Goal: Book appointment/travel/reservation

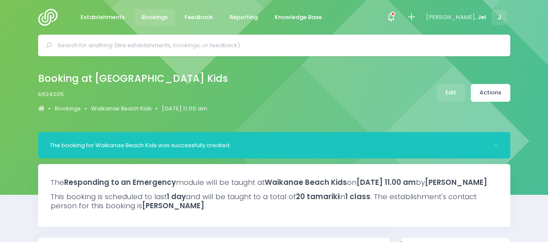
select select "5"
click at [416, 13] on icon at bounding box center [411, 17] width 10 height 10
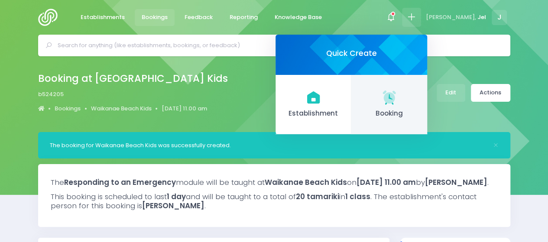
click at [401, 111] on span "Booking" at bounding box center [389, 114] width 62 height 10
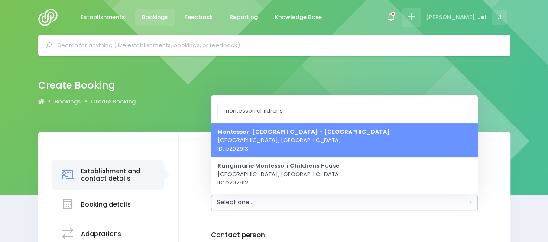
type input "montessori childrens"
click at [416, 19] on icon at bounding box center [411, 17] width 10 height 10
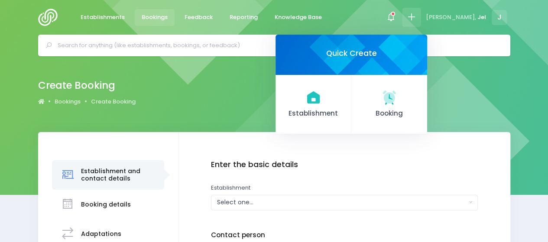
click at [351, 98] on link "Establishment" at bounding box center [313, 105] width 76 height 60
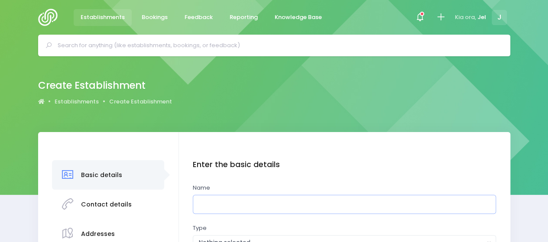
click at [218, 207] on input "text" at bounding box center [344, 204] width 303 height 19
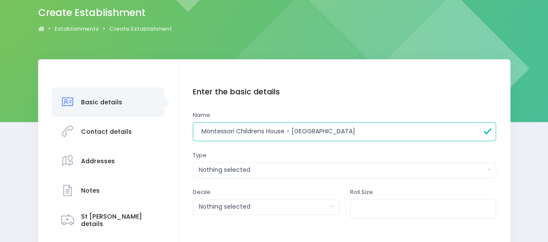
scroll to position [87, 0]
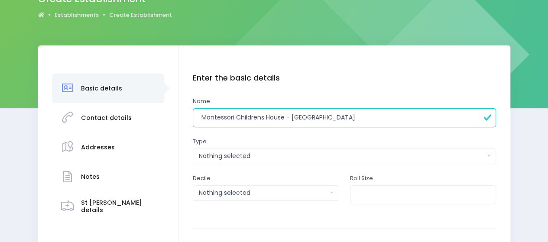
type input "Montessori Childrens House - Mirimar"
click at [264, 155] on div "Nothing selected" at bounding box center [342, 156] width 286 height 9
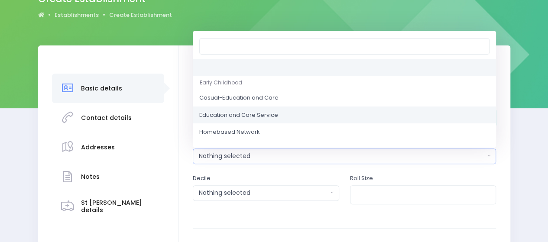
click at [239, 113] on span "Education and Care Service" at bounding box center [238, 115] width 79 height 9
select select "Education and Care Service"
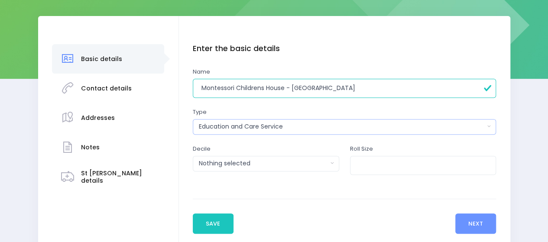
scroll to position [130, 0]
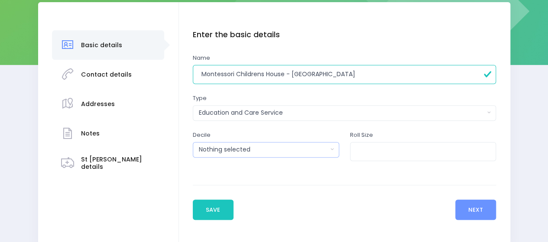
click at [221, 154] on button "Nothing selected" at bounding box center [266, 150] width 146 height 16
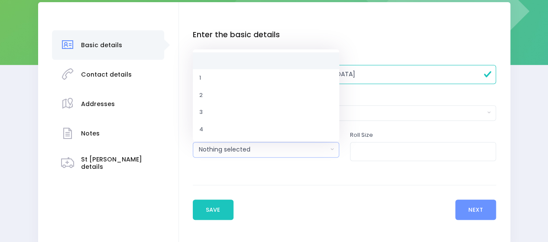
click at [221, 154] on button "Nothing selected" at bounding box center [266, 150] width 146 height 16
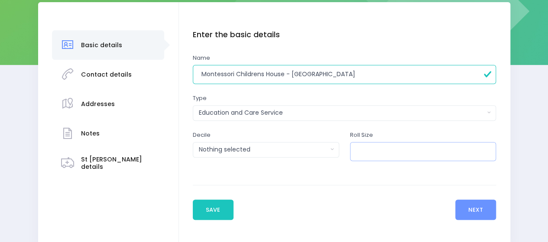
click at [439, 154] on input "number" at bounding box center [423, 151] width 146 height 19
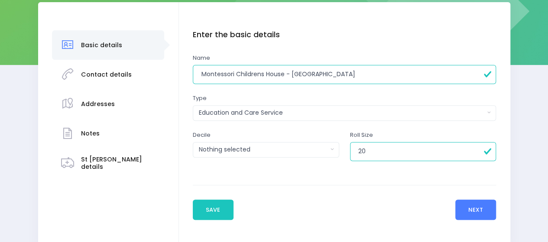
type input "20"
click at [479, 216] on button "Next" at bounding box center [475, 210] width 41 height 21
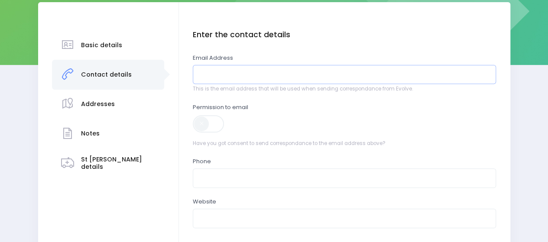
click at [249, 79] on input "email" at bounding box center [344, 74] width 303 height 19
paste input "Montessori Childrens House Miramar <office@montessorichildrenshouse.co.nz>"
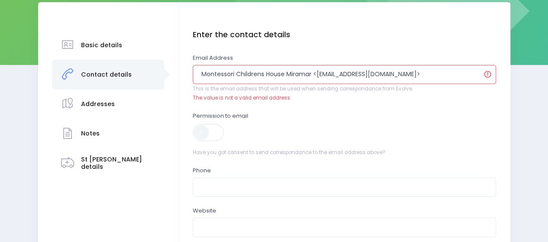
drag, startPoint x: 317, startPoint y: 75, endPoint x: 71, endPoint y: 76, distance: 246.0
click at [71, 76] on div "Basic details Contact details" at bounding box center [274, 163] width 472 height 322
click at [340, 74] on input "office@montessorichildrenshouse.co.nz>" at bounding box center [344, 74] width 303 height 19
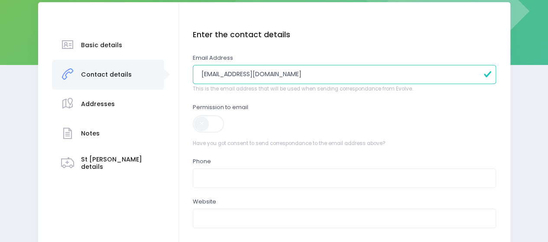
type input "[EMAIL_ADDRESS][DOMAIN_NAME]"
click at [204, 122] on span at bounding box center [209, 123] width 32 height 17
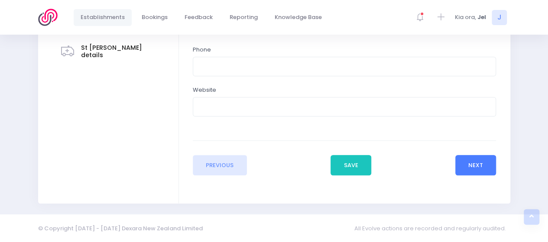
click at [459, 161] on button "Next" at bounding box center [475, 165] width 41 height 21
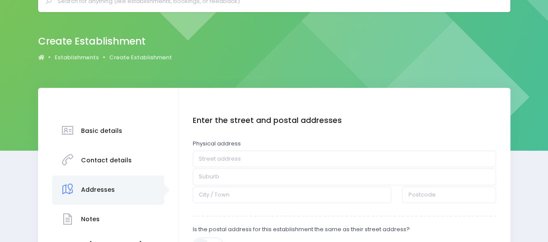
scroll to position [87, 0]
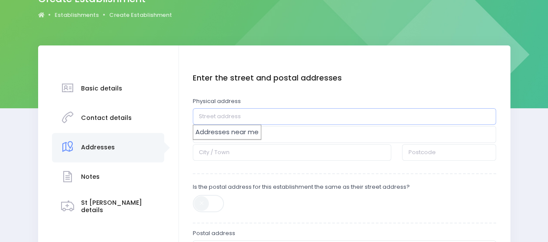
click at [226, 121] on input "text" at bounding box center [344, 116] width 303 height 16
paste input "121 Darlington Road, Miramar, Wellington"
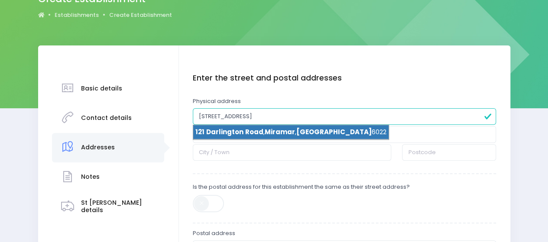
click at [261, 133] on li "121 Darlington Road , Miramar , Wellington 6022" at bounding box center [290, 132] width 195 height 15
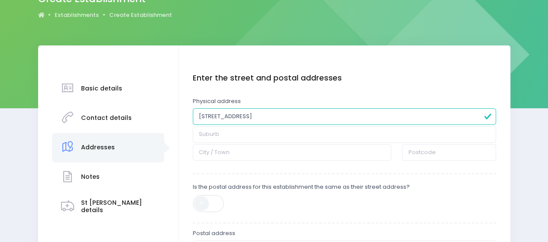
type input "121 Darlington Road"
type input "Miramar"
type input "Wellington"
type input "6022"
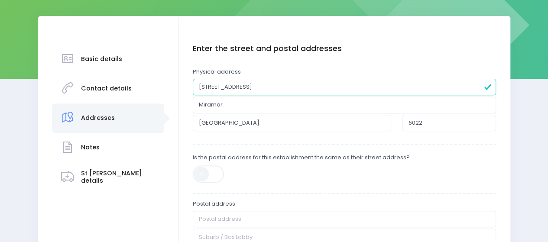
scroll to position [130, 0]
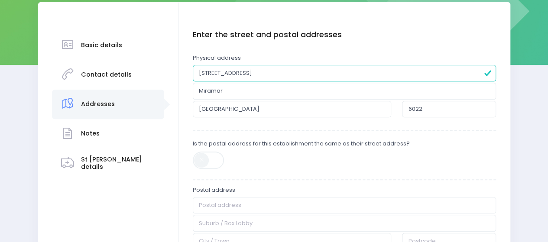
click at [207, 159] on span at bounding box center [209, 160] width 32 height 17
type input "121 Darlington Road"
type input "Miramar"
type input "Wellington"
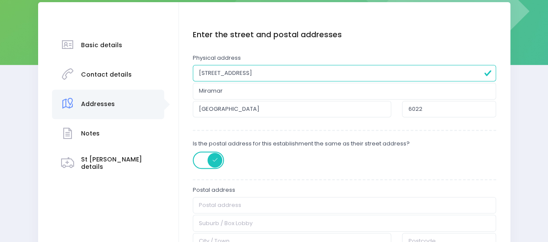
type input "6022"
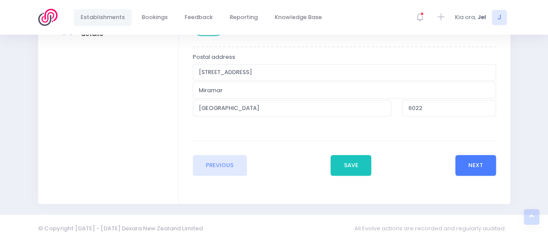
click at [487, 163] on button "Next" at bounding box center [475, 165] width 41 height 21
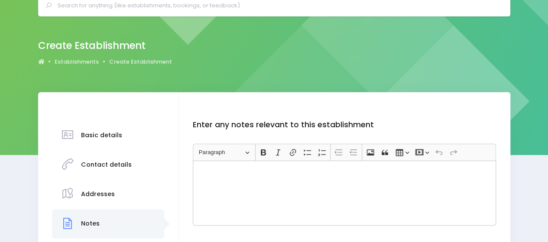
scroll to position [0, 0]
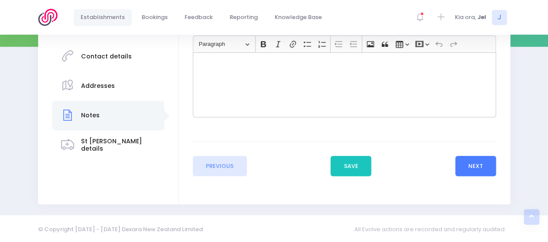
click at [475, 162] on button "Next" at bounding box center [475, 166] width 41 height 21
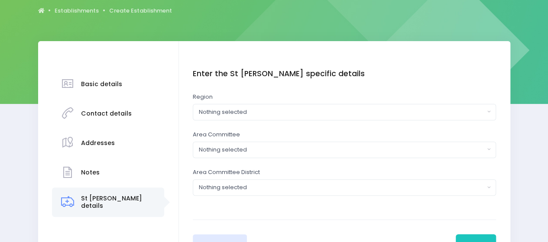
scroll to position [130, 0]
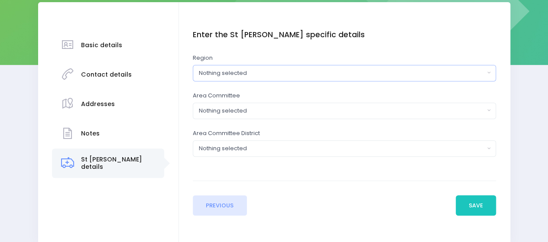
click at [239, 76] on div "Nothing selected" at bounding box center [342, 73] width 286 height 9
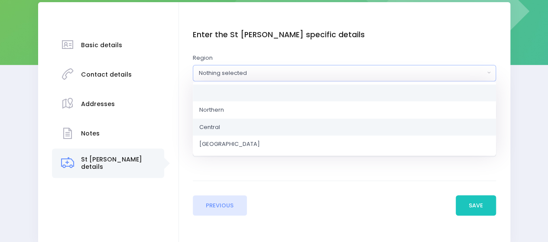
click at [233, 126] on link "Central" at bounding box center [344, 126] width 303 height 17
select select "Central"
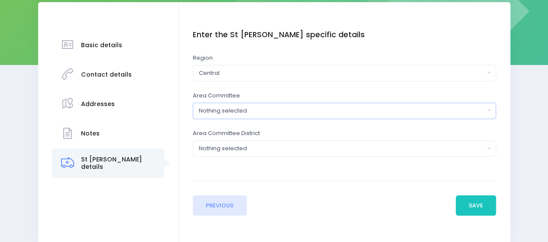
click at [236, 113] on div "Nothing selected" at bounding box center [342, 111] width 286 height 9
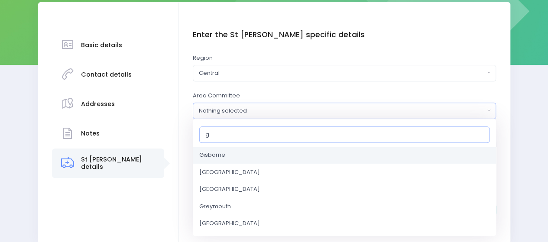
scroll to position [87, 0]
type input "g"
click at [227, 151] on span "Greater Wellington" at bounding box center [229, 154] width 61 height 9
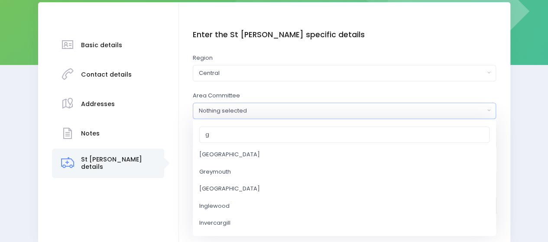
select select "Greater Wellington"
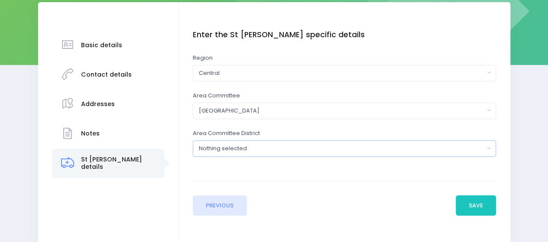
click at [239, 146] on div "Nothing selected" at bounding box center [342, 148] width 286 height 9
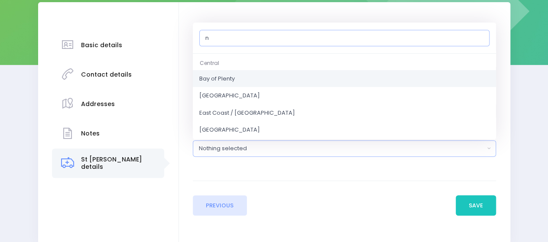
scroll to position [130, 0]
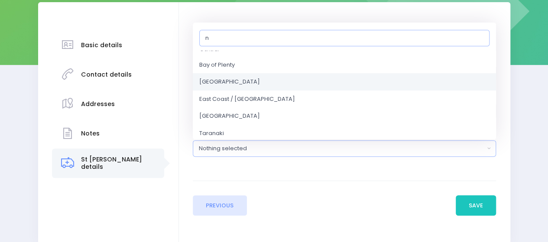
type input "n"
click at [227, 85] on link "Central District" at bounding box center [344, 81] width 303 height 17
select select "Central District"
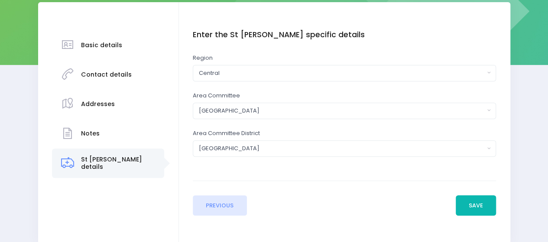
click at [486, 209] on button "Save" at bounding box center [476, 205] width 41 height 21
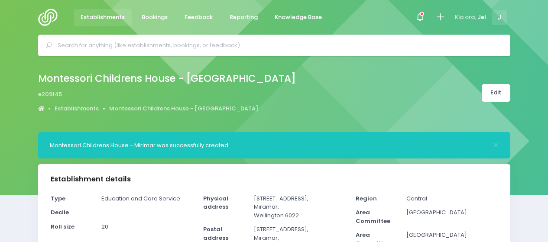
select select "5"
click at [443, 16] on icon at bounding box center [440, 17] width 10 height 10
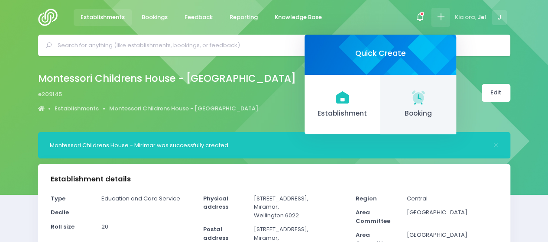
click at [416, 116] on span "Booking" at bounding box center [418, 114] width 62 height 10
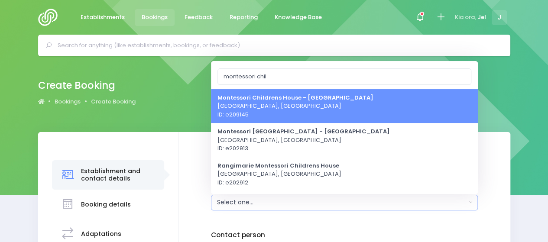
type input "montessori chil"
drag, startPoint x: 314, startPoint y: 113, endPoint x: 297, endPoint y: 128, distance: 22.4
click at [314, 113] on span "Montessori Childrens House - Mirimar Wellington, Central Region ID: e209145" at bounding box center [295, 106] width 156 height 26
select select "209145"
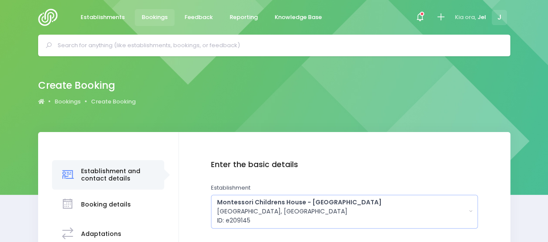
scroll to position [130, 0]
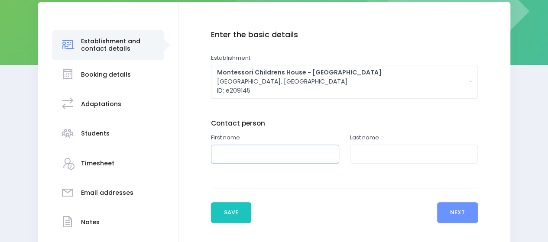
click at [235, 157] on input "text" at bounding box center [275, 154] width 128 height 19
type input "j"
type input "Alex"
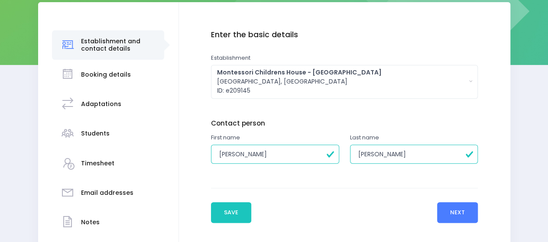
type input "Alex"
click at [454, 215] on button "Next" at bounding box center [457, 212] width 41 height 21
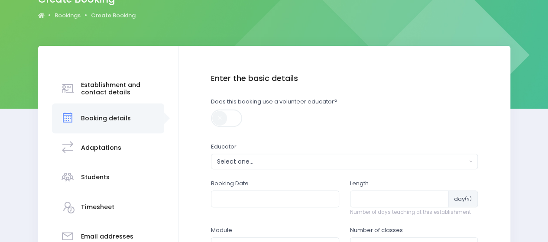
scroll to position [87, 0]
click at [242, 164] on div "Select one..." at bounding box center [341, 161] width 249 height 9
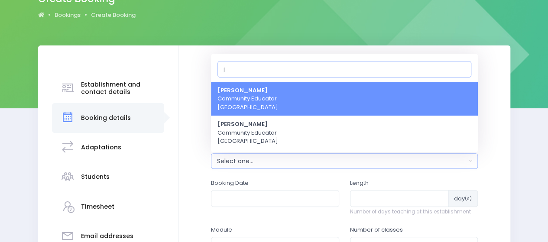
type input "j"
click at [233, 98] on span "Jel Pollock Community Educator Central Region" at bounding box center [247, 99] width 61 height 26
select select "365055"
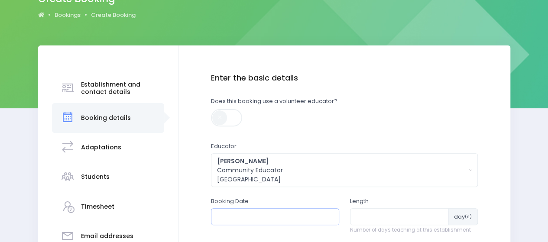
click at [241, 216] on input "text" at bounding box center [275, 216] width 128 height 16
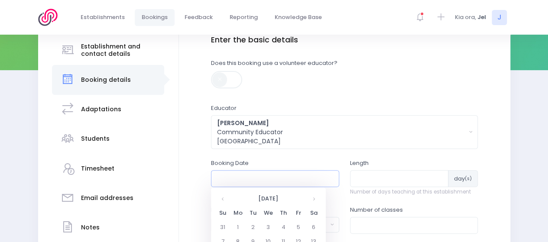
scroll to position [173, 0]
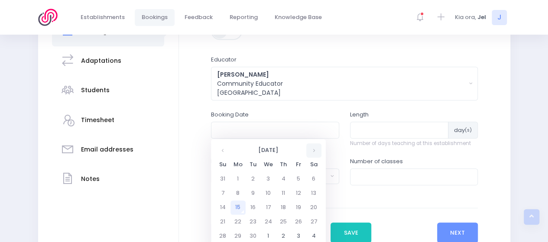
click at [309, 155] on th at bounding box center [313, 150] width 15 height 14
click at [310, 155] on th at bounding box center [313, 150] width 15 height 14
click at [311, 155] on th at bounding box center [313, 150] width 15 height 14
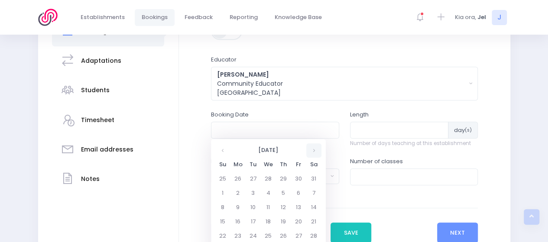
click at [311, 155] on th at bounding box center [313, 150] width 15 height 14
click at [220, 148] on th at bounding box center [222, 150] width 15 height 14
click at [281, 224] on td "19" at bounding box center [283, 222] width 15 height 14
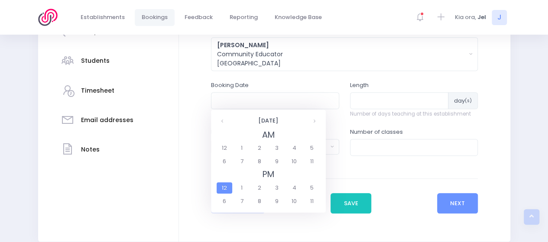
scroll to position [217, 0]
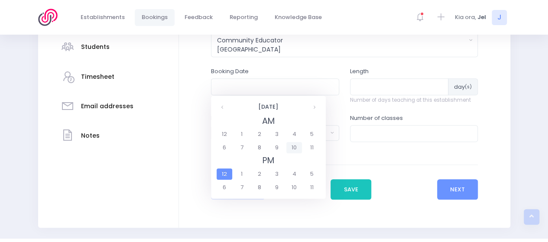
click at [295, 150] on span "10" at bounding box center [293, 147] width 15 height 11
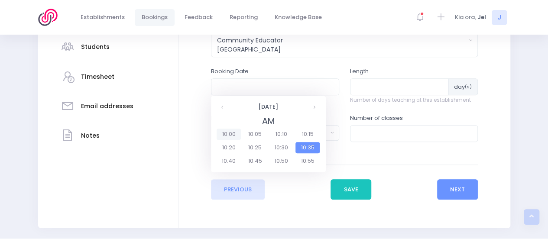
click at [234, 135] on span "10:00" at bounding box center [229, 134] width 24 height 11
type input "19/03/2026 10:00 AM"
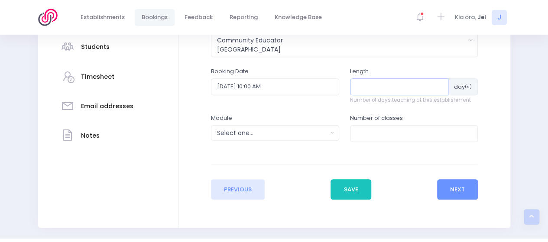
click at [382, 88] on input "number" at bounding box center [399, 86] width 99 height 16
type input "1"
click at [247, 133] on div "Select one..." at bounding box center [272, 133] width 110 height 9
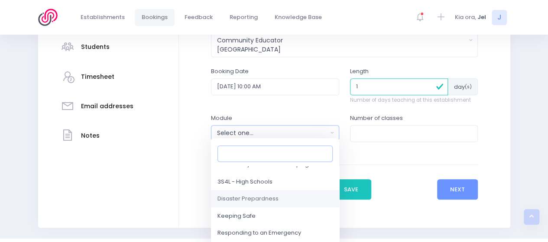
scroll to position [87, 0]
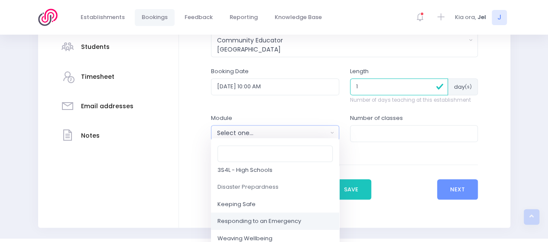
click at [245, 222] on span "Responding to an Emergency" at bounding box center [259, 221] width 84 height 9
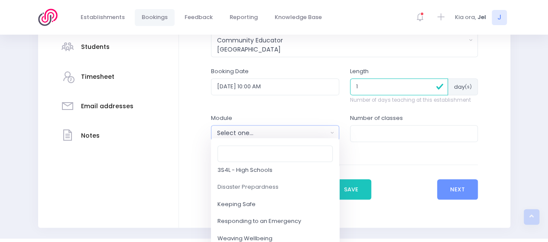
select select "Responding to an Emergency"
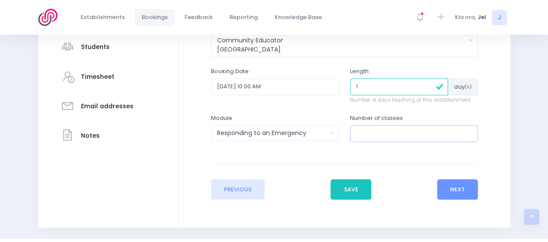
click at [373, 133] on input "number" at bounding box center [414, 133] width 128 height 16
type input "1"
click at [461, 183] on button "Next" at bounding box center [457, 189] width 41 height 21
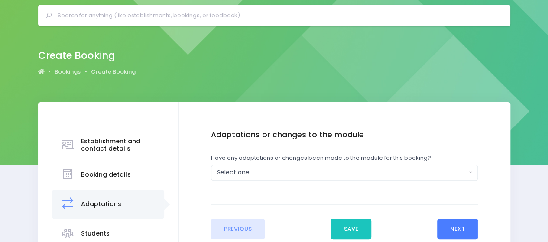
scroll to position [43, 0]
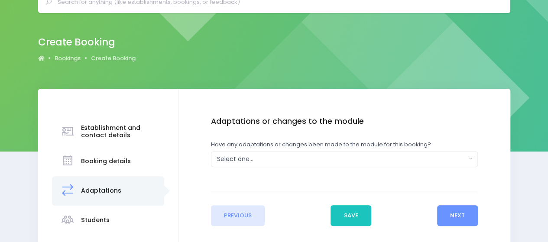
click at [254, 149] on div "Have any adaptations or changes been made to the module for this booking? Yes N…" at bounding box center [344, 153] width 267 height 27
click at [253, 160] on div "Select one..." at bounding box center [341, 159] width 249 height 9
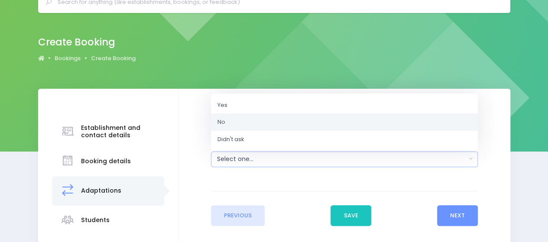
click at [235, 126] on link "No" at bounding box center [344, 121] width 267 height 17
select select "No"
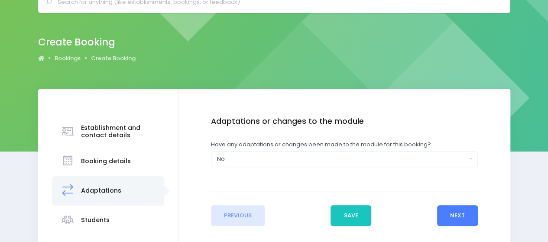
click at [472, 211] on button "Next" at bounding box center [457, 215] width 41 height 21
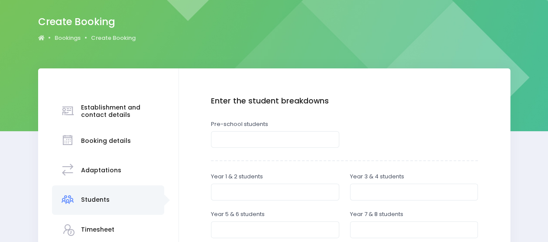
scroll to position [84, 0]
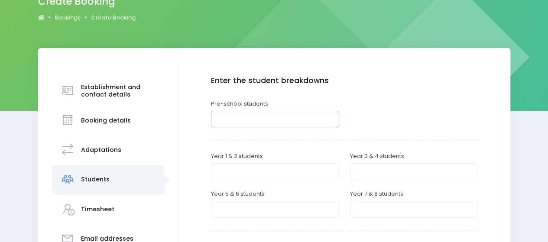
click at [245, 116] on input "number" at bounding box center [275, 119] width 128 height 16
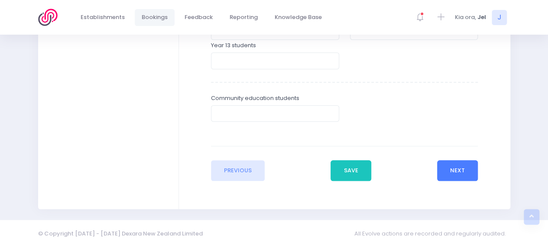
type input "20"
click at [464, 167] on button "Next" at bounding box center [457, 170] width 41 height 21
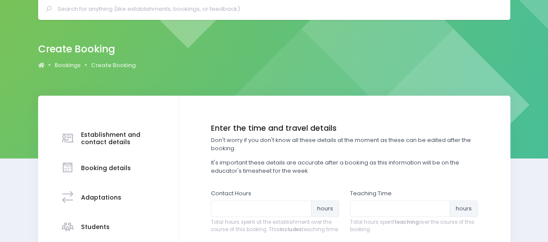
scroll to position [87, 0]
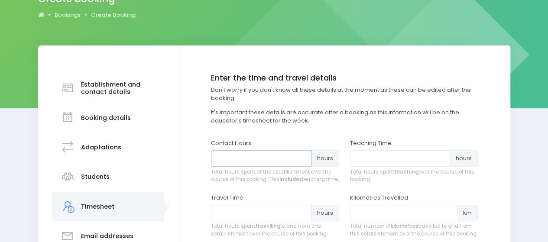
click at [246, 160] on input "number" at bounding box center [261, 158] width 100 height 16
type input "1"
click at [390, 167] on div "Teaching Time hours Total hours spent teaching over the course of this booking." at bounding box center [414, 161] width 128 height 45
type input "1"
click at [238, 221] on input "number" at bounding box center [261, 213] width 100 height 16
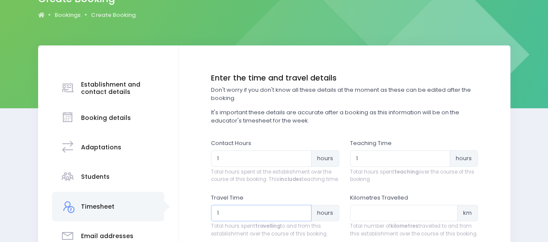
type input "1"
click at [365, 218] on input "number" at bounding box center [404, 213] width 108 height 16
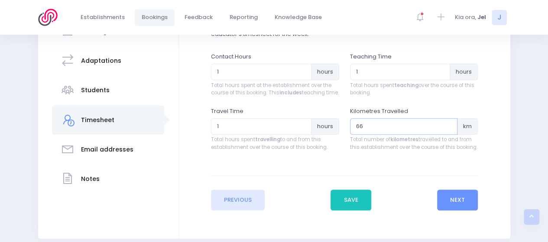
type input "66"
click at [451, 201] on button "Next" at bounding box center [457, 200] width 41 height 21
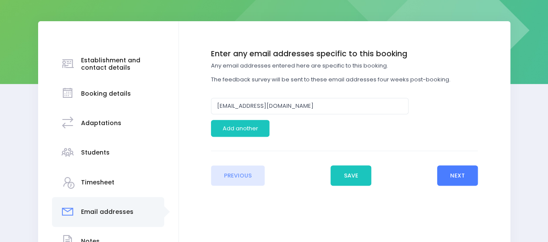
scroll to position [130, 0]
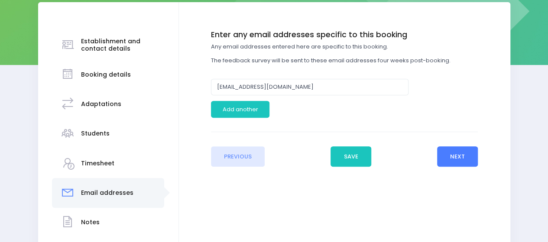
click at [457, 153] on button "Next" at bounding box center [457, 156] width 41 height 21
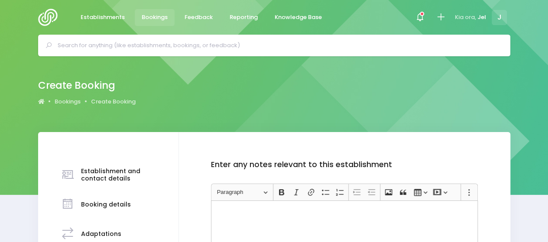
scroll to position [87, 0]
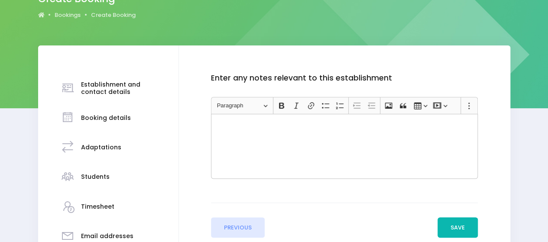
click at [450, 223] on button "Save" at bounding box center [457, 227] width 41 height 21
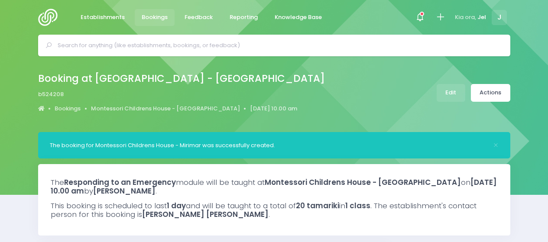
select select "5"
